Goal: Task Accomplishment & Management: Manage account settings

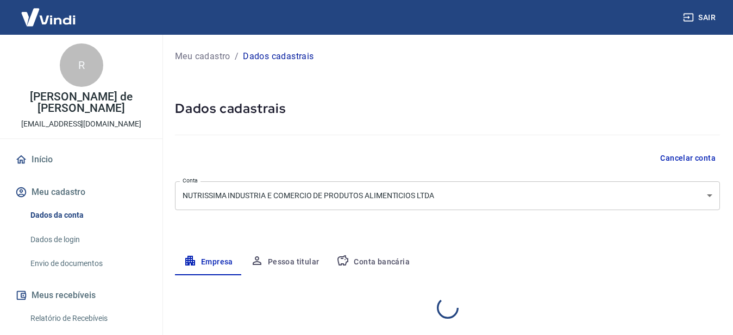
select select "SP"
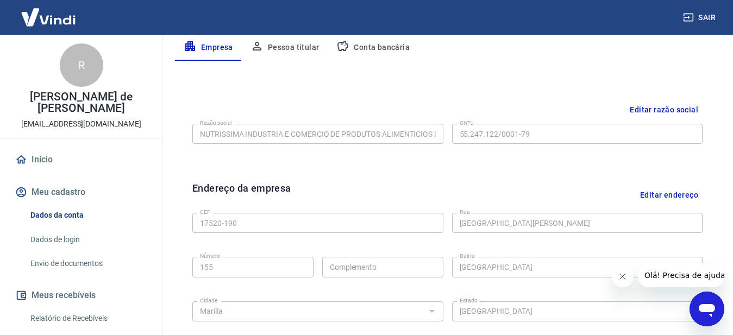
scroll to position [217, 0]
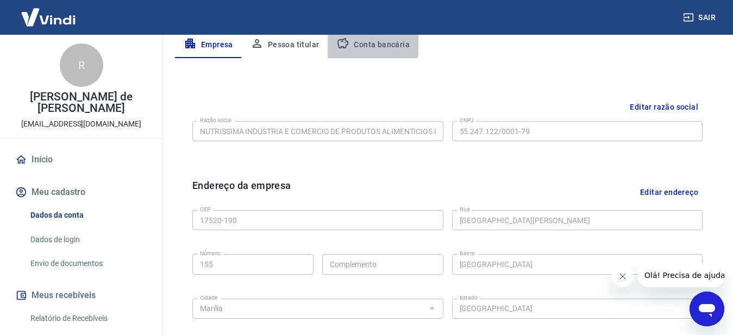
click at [361, 41] on button "Conta bancária" at bounding box center [373, 45] width 91 height 26
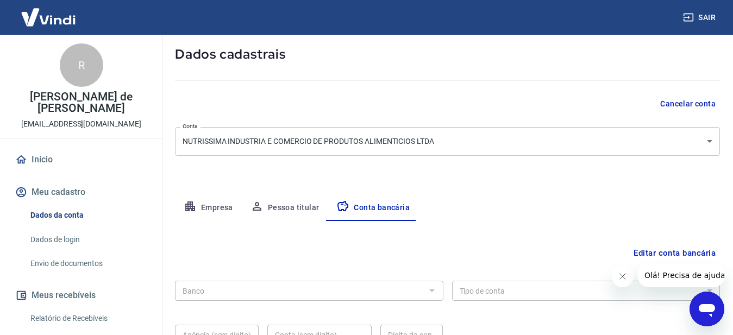
scroll to position [160, 0]
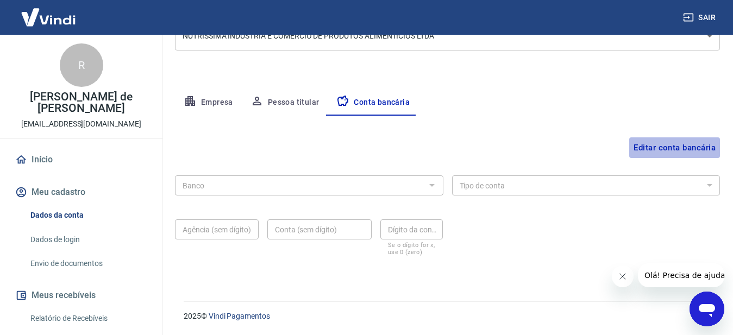
click at [688, 149] on button "Editar conta bancária" at bounding box center [674, 148] width 91 height 21
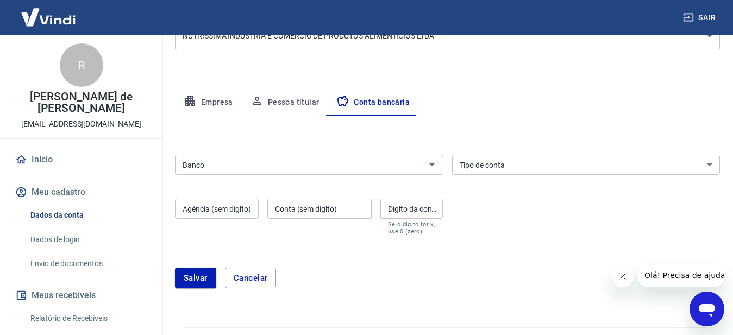
click at [286, 167] on input "Banco" at bounding box center [300, 165] width 244 height 14
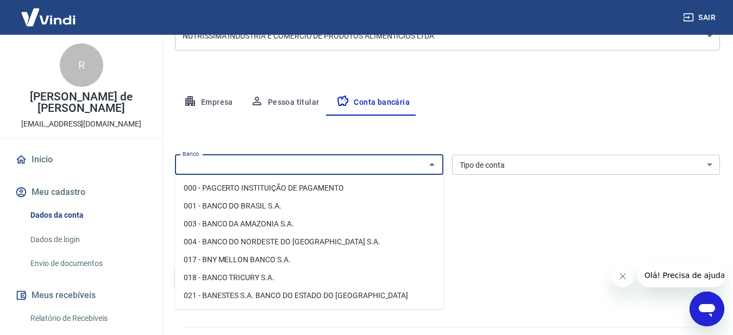
click at [268, 204] on li "001 - BANCO DO BRASIL S.A." at bounding box center [309, 206] width 269 height 18
type input "001 - BANCO DO BRASIL S.A."
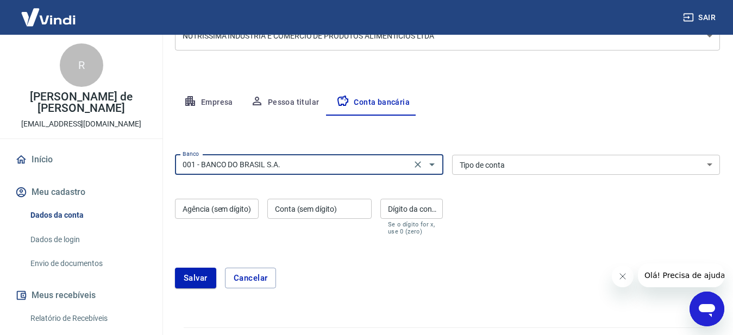
click at [504, 172] on select "Conta Corrente Conta Poupança" at bounding box center [586, 165] width 269 height 20
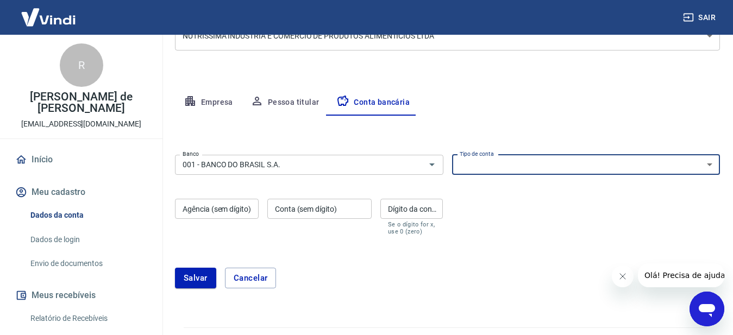
select select "1"
click at [452, 155] on select "Conta Corrente Conta Poupança" at bounding box center [586, 165] width 269 height 20
click at [211, 206] on input "Agência (sem dígito)" at bounding box center [217, 209] width 84 height 20
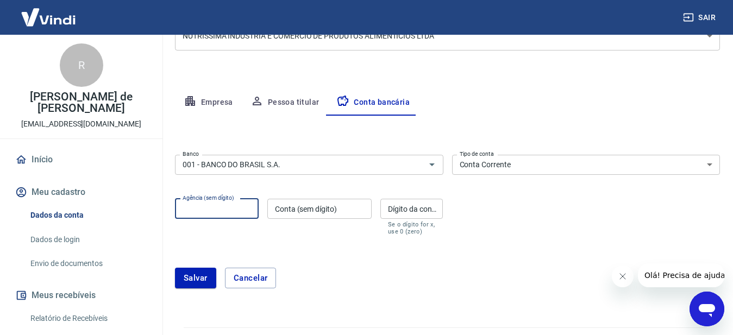
click at [214, 205] on input "Agência (sem dígito)" at bounding box center [217, 209] width 84 height 20
type input "2909"
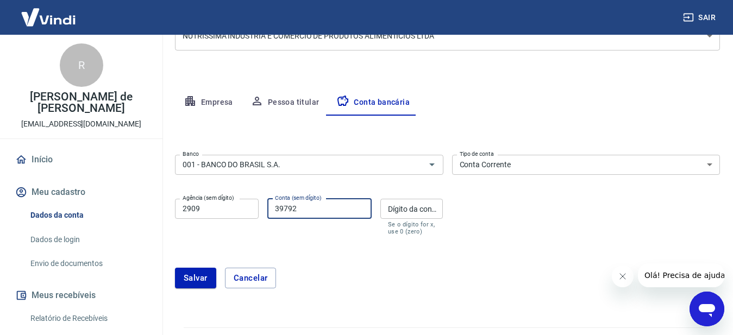
type input "39792"
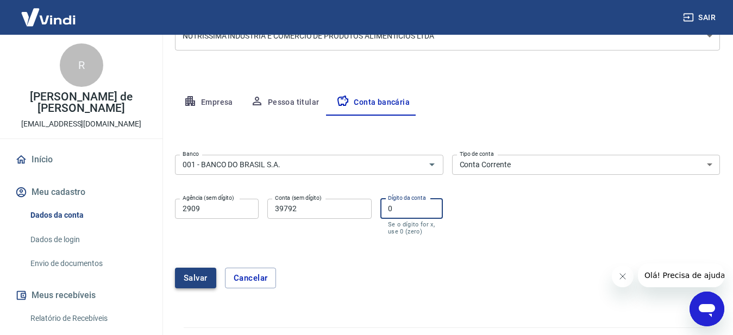
type input "0"
click at [189, 282] on button "Salvar" at bounding box center [195, 278] width 41 height 21
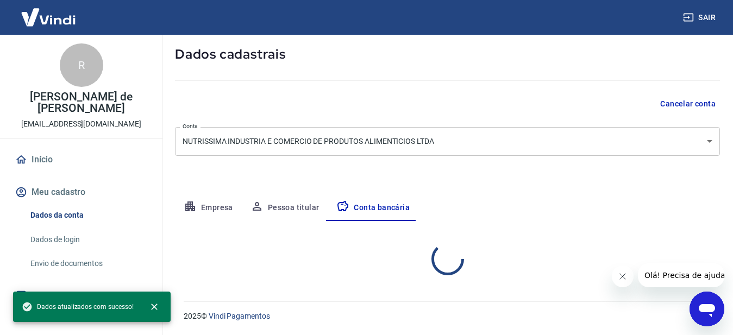
select select "1"
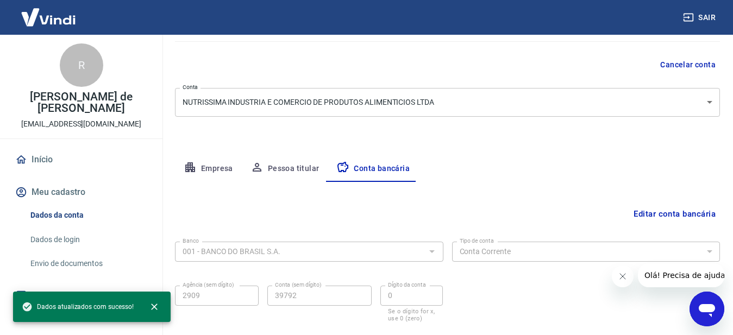
scroll to position [0, 0]
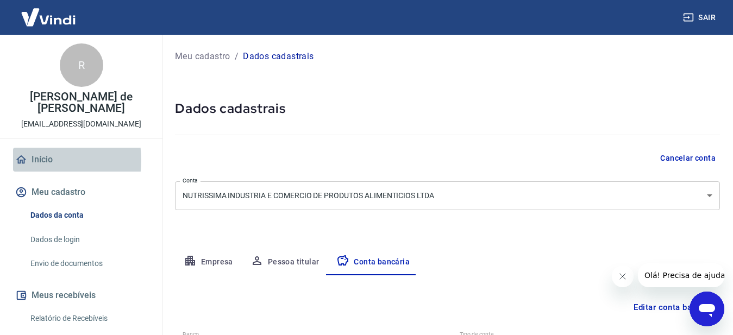
click at [36, 159] on link "Início" at bounding box center [81, 160] width 136 height 24
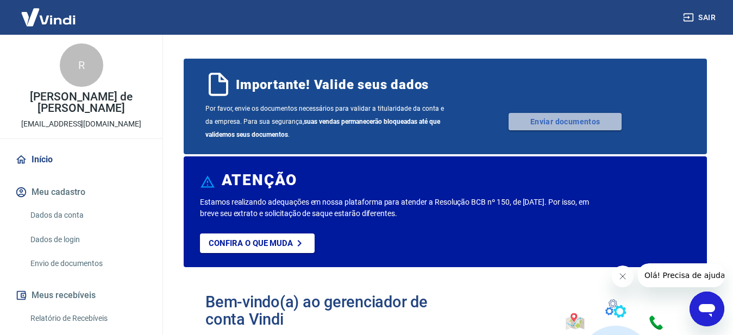
click at [543, 122] on link "Enviar documentos" at bounding box center [565, 121] width 113 height 17
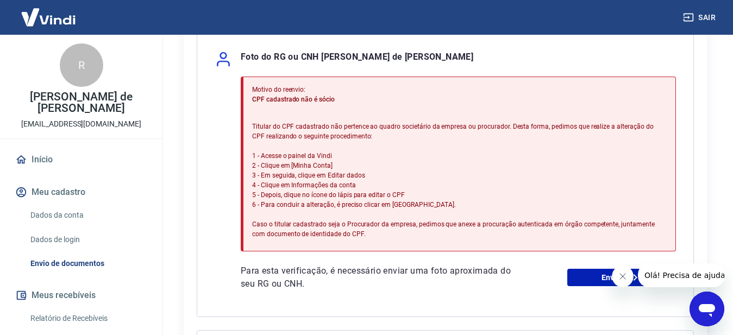
scroll to position [54, 0]
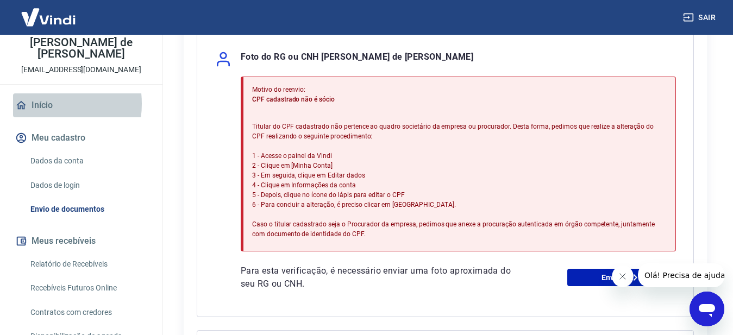
click at [40, 103] on link "Início" at bounding box center [81, 105] width 136 height 24
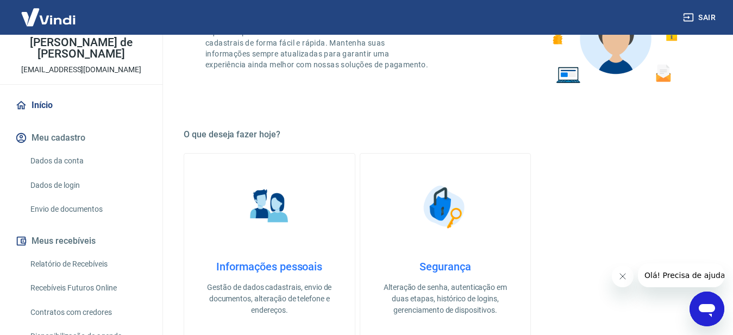
scroll to position [326, 0]
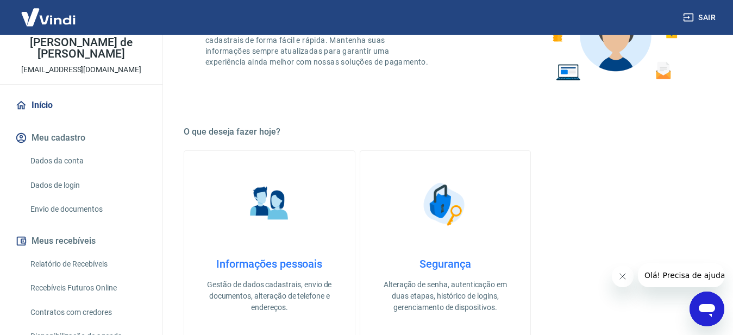
click at [275, 209] on img at bounding box center [269, 204] width 54 height 54
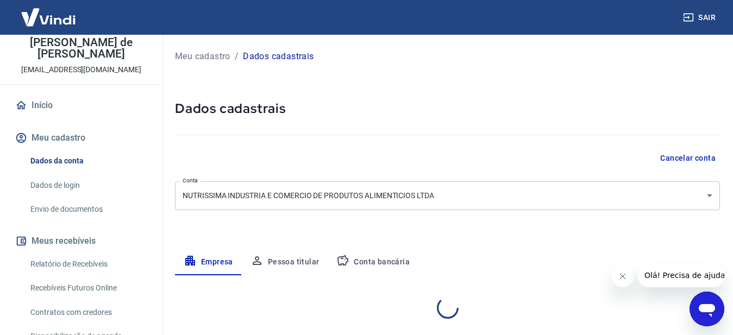
select select "SP"
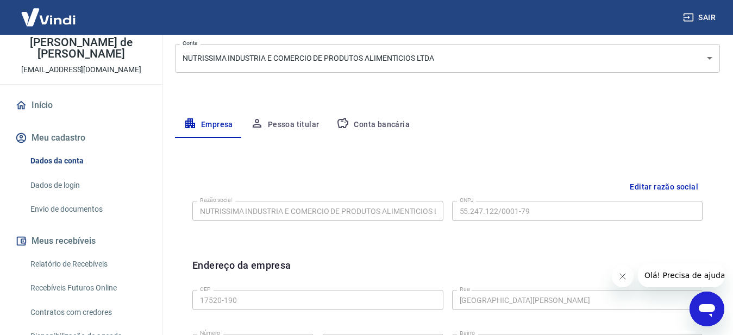
scroll to position [122, 0]
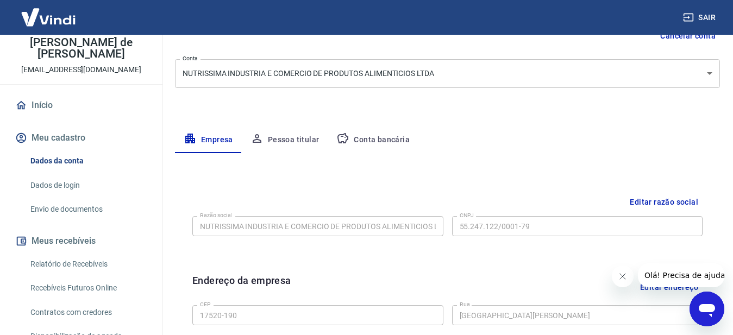
click at [278, 135] on button "Pessoa titular" at bounding box center [285, 140] width 86 height 26
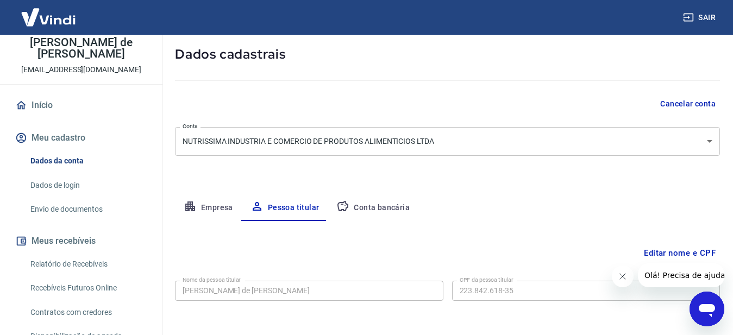
scroll to position [99, 0]
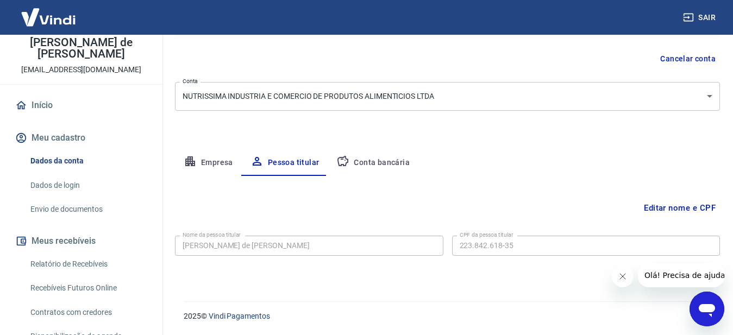
click at [683, 209] on button "Editar nome e CPF" at bounding box center [680, 208] width 80 height 21
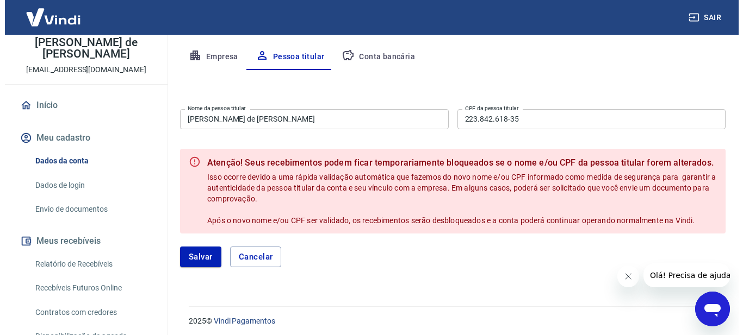
scroll to position [208, 0]
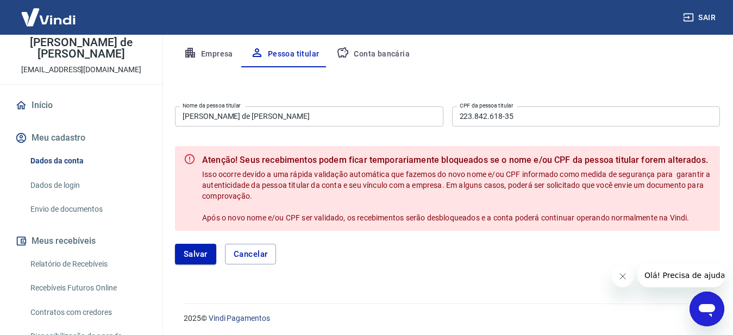
click at [338, 127] on div "Nome da pessoa titular Raquel Stroppa de Agostinho Caetano Nome da pessoa titul…" at bounding box center [447, 115] width 545 height 27
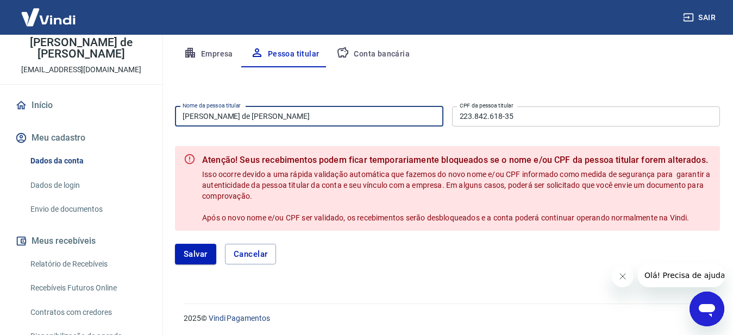
click at [328, 115] on input "[PERSON_NAME] de [PERSON_NAME]" at bounding box center [309, 117] width 269 height 20
drag, startPoint x: 336, startPoint y: 109, endPoint x: 127, endPoint y: 121, distance: 209.6
type input "Alexandro da Silva Lemes"
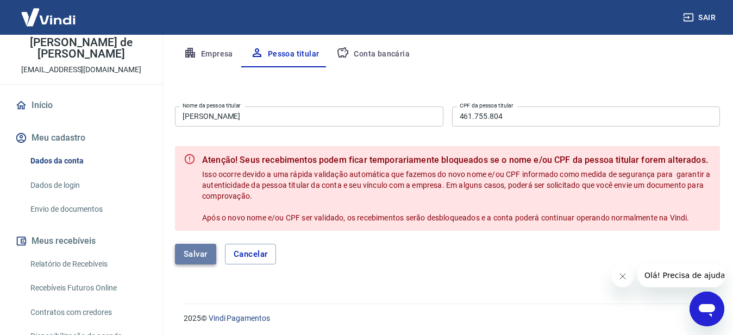
click at [194, 254] on button "Salvar" at bounding box center [195, 254] width 41 height 21
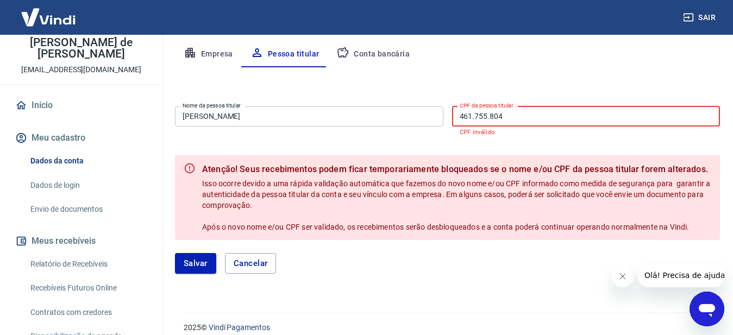
drag, startPoint x: 511, startPoint y: 116, endPoint x: 392, endPoint y: 109, distance: 119.3
click at [394, 112] on div "Nome da pessoa titular Alexandro da Silva Lemes Nome da pessoa titular CPF da p…" at bounding box center [447, 120] width 545 height 36
type input "4"
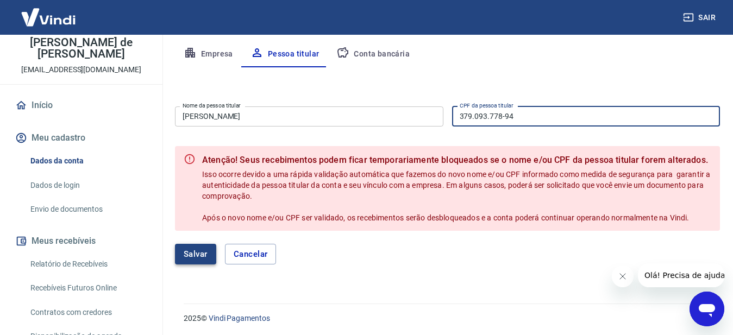
type input "379.093.778-94"
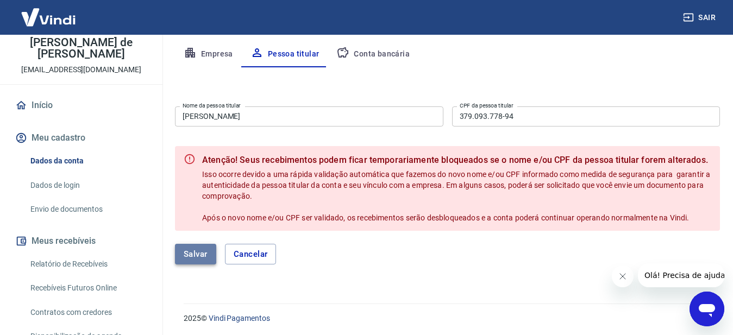
click at [192, 251] on button "Salvar" at bounding box center [195, 254] width 41 height 21
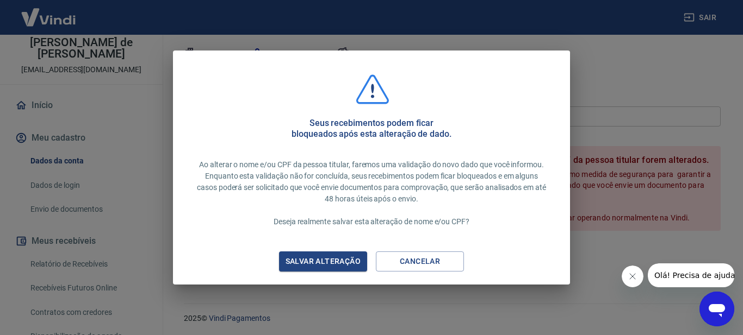
click at [326, 264] on div "Salvar alteração" at bounding box center [322, 262] width 101 height 14
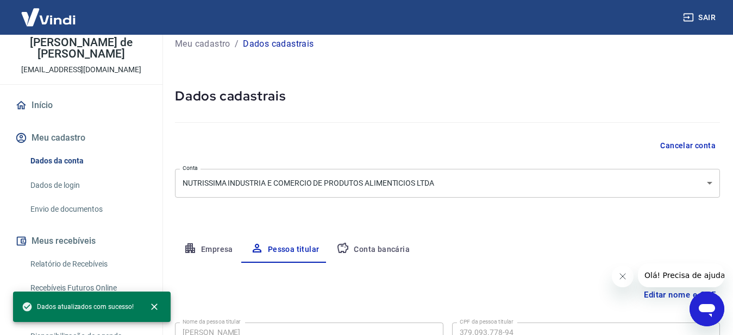
scroll to position [0, 0]
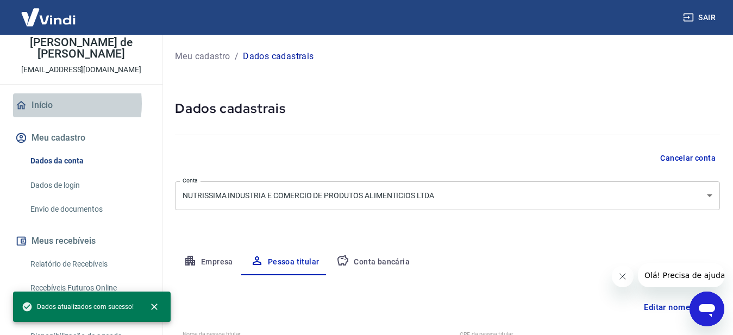
click at [42, 104] on link "Início" at bounding box center [81, 105] width 136 height 24
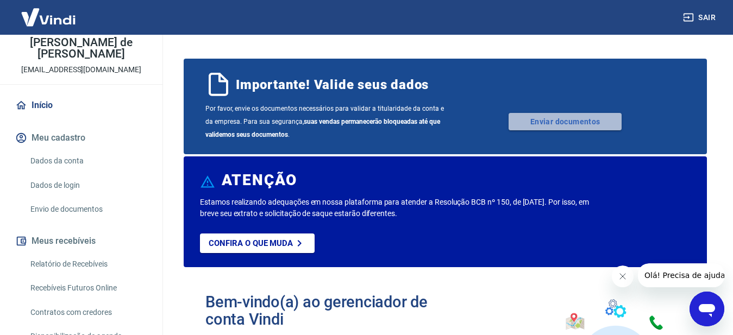
click at [538, 122] on link "Enviar documentos" at bounding box center [565, 121] width 113 height 17
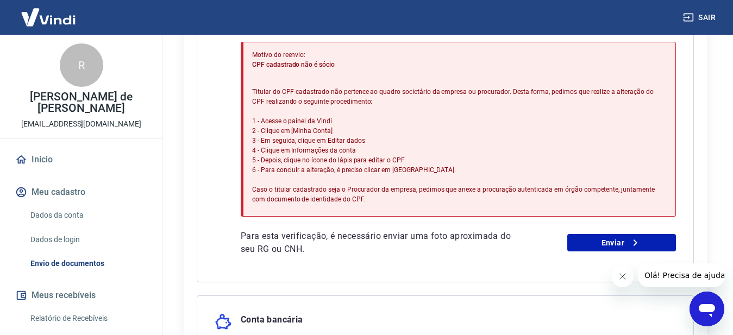
scroll to position [326, 0]
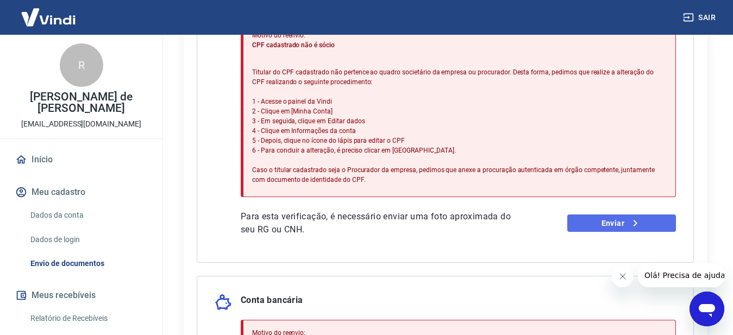
click at [588, 227] on link "Enviar" at bounding box center [622, 223] width 109 height 17
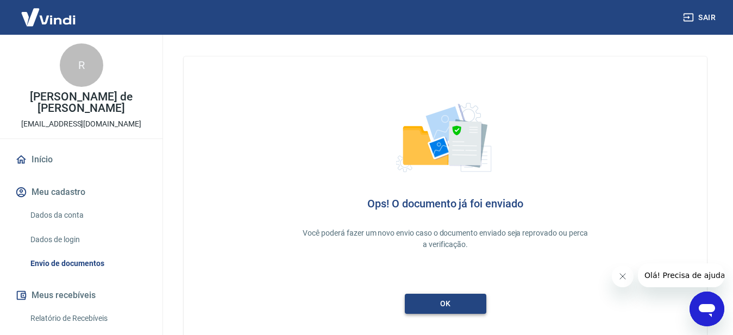
click at [423, 310] on link "ok" at bounding box center [446, 304] width 82 height 20
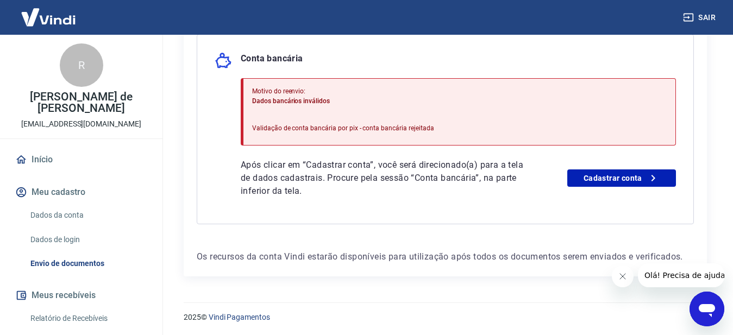
scroll to position [271, 0]
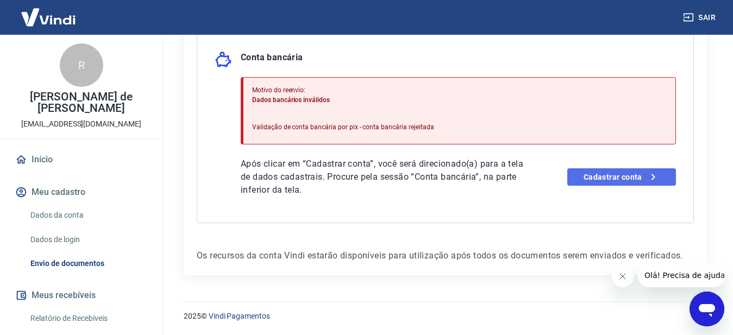
click at [591, 177] on link "Cadastrar conta" at bounding box center [622, 177] width 109 height 17
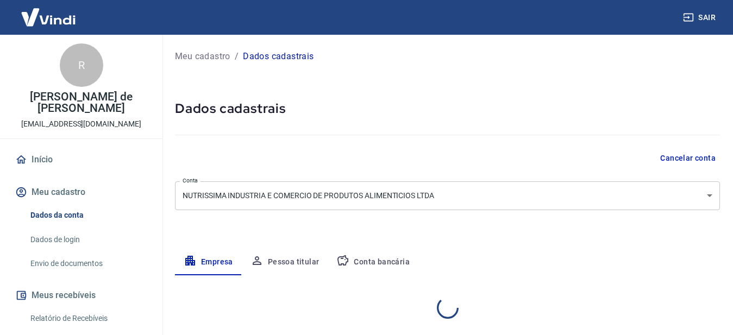
select select "SP"
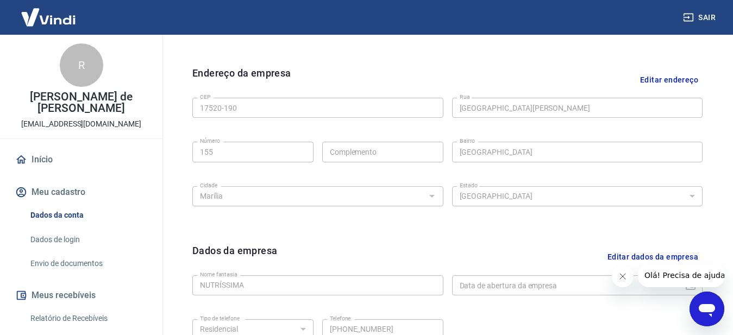
scroll to position [177, 0]
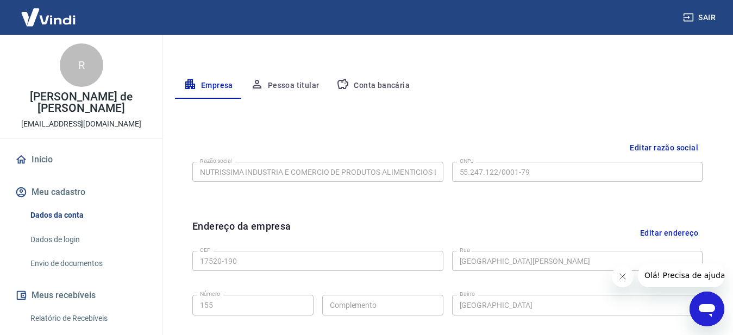
click at [364, 83] on button "Conta bancária" at bounding box center [373, 86] width 91 height 26
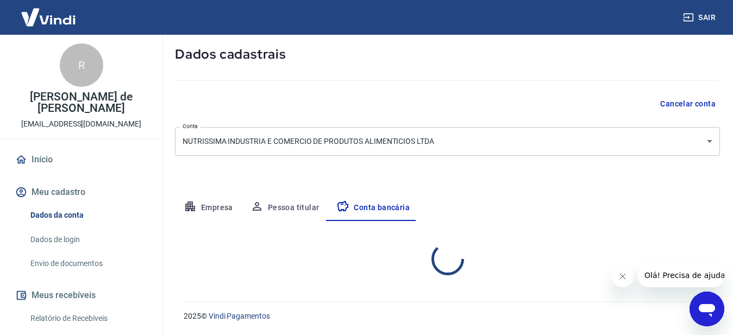
select select "1"
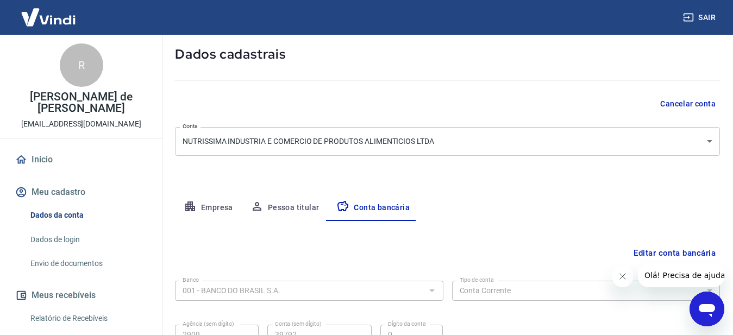
scroll to position [160, 0]
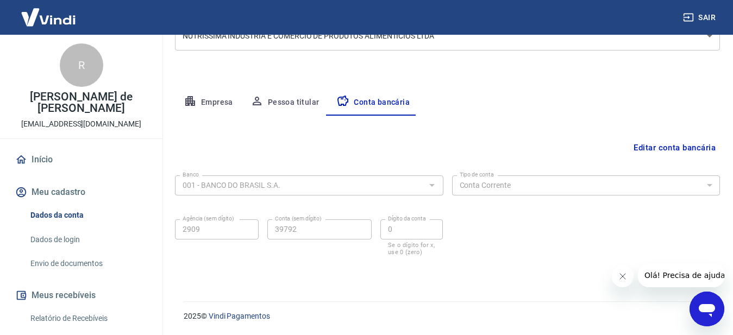
click at [643, 145] on button "Editar conta bancária" at bounding box center [674, 148] width 91 height 21
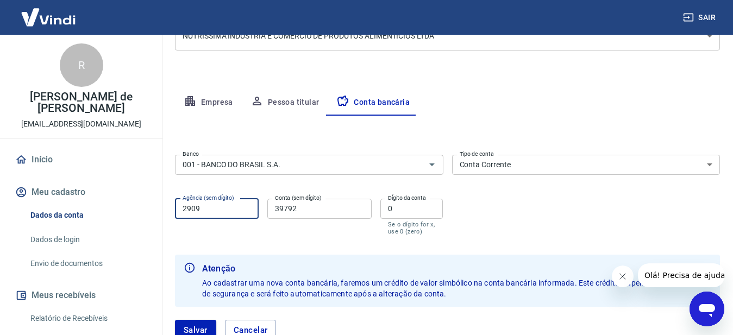
click at [222, 212] on input "2909" at bounding box center [217, 209] width 84 height 20
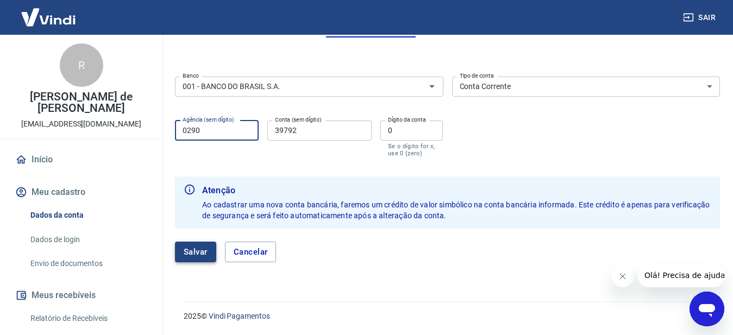
type input "0290"
click at [199, 253] on button "Salvar" at bounding box center [195, 252] width 41 height 21
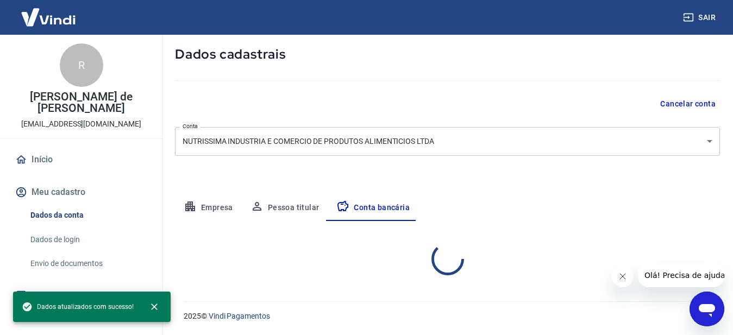
select select "1"
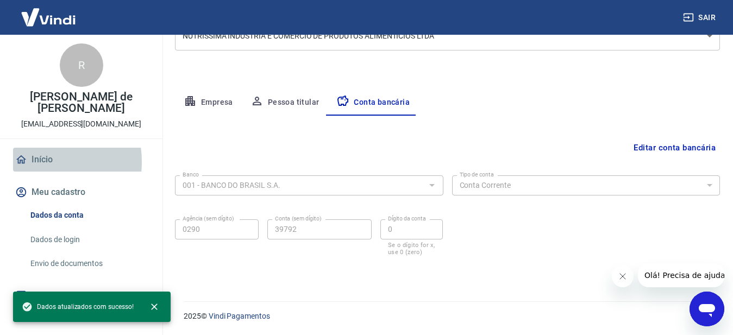
click at [35, 162] on link "Início" at bounding box center [81, 160] width 136 height 24
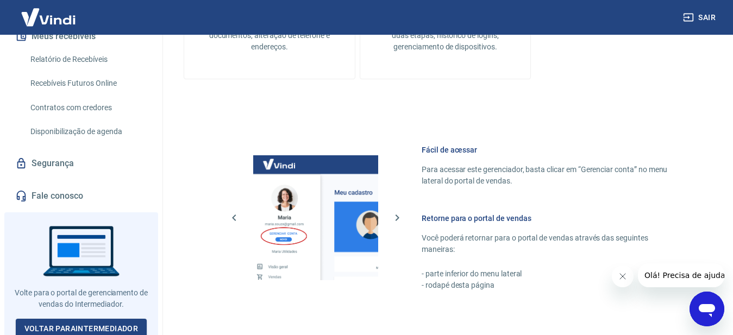
scroll to position [263, 0]
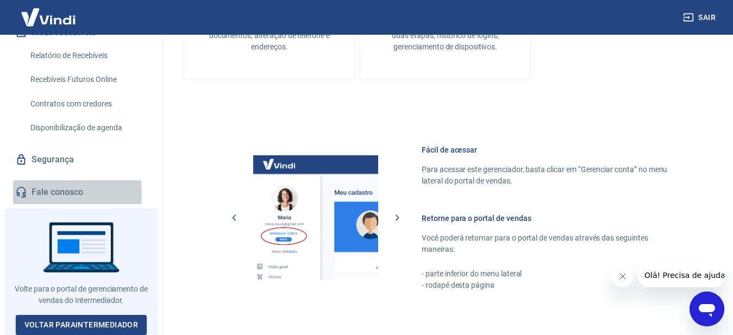
click at [38, 194] on link "Fale conosco" at bounding box center [81, 192] width 136 height 24
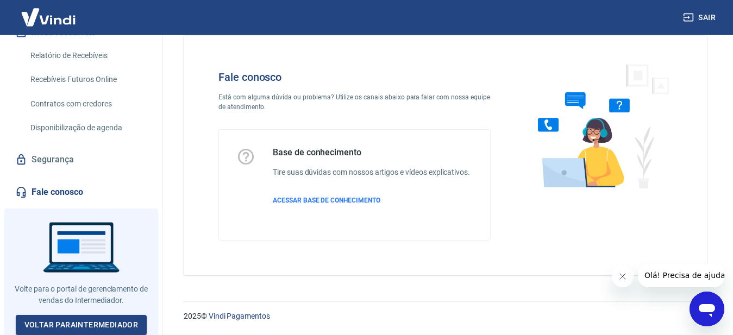
scroll to position [32, 0]
